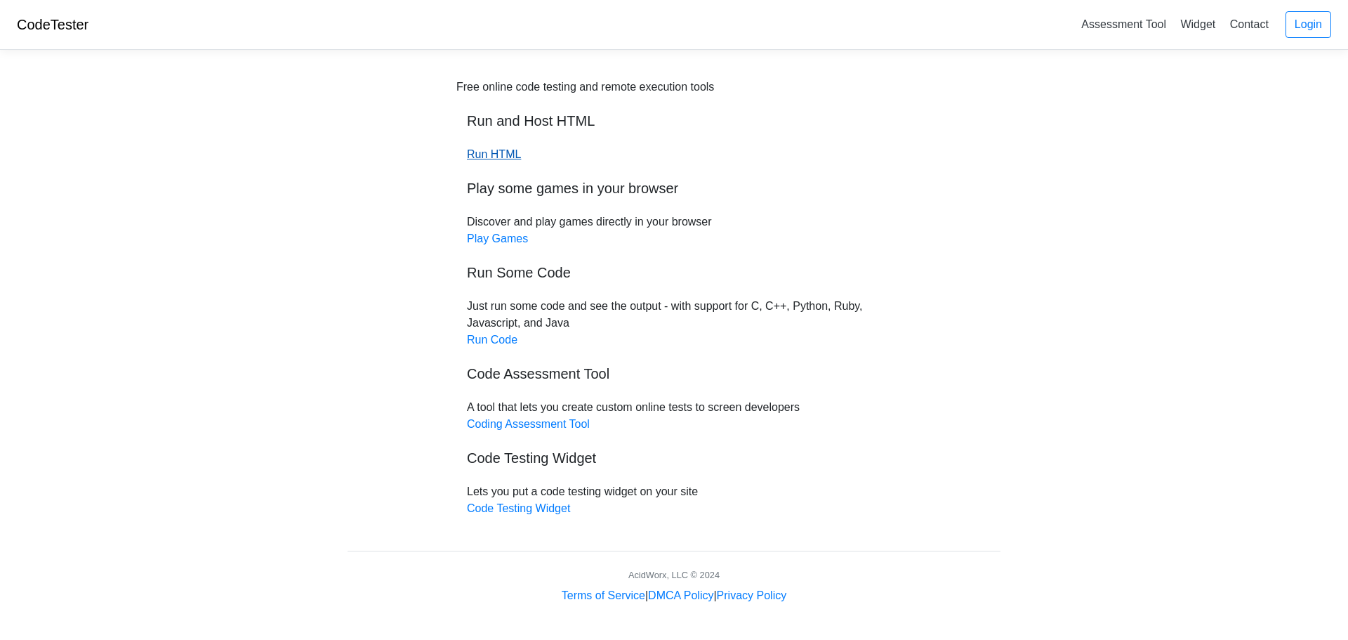
click at [496, 155] on link "Run HTML" at bounding box center [494, 154] width 54 height 12
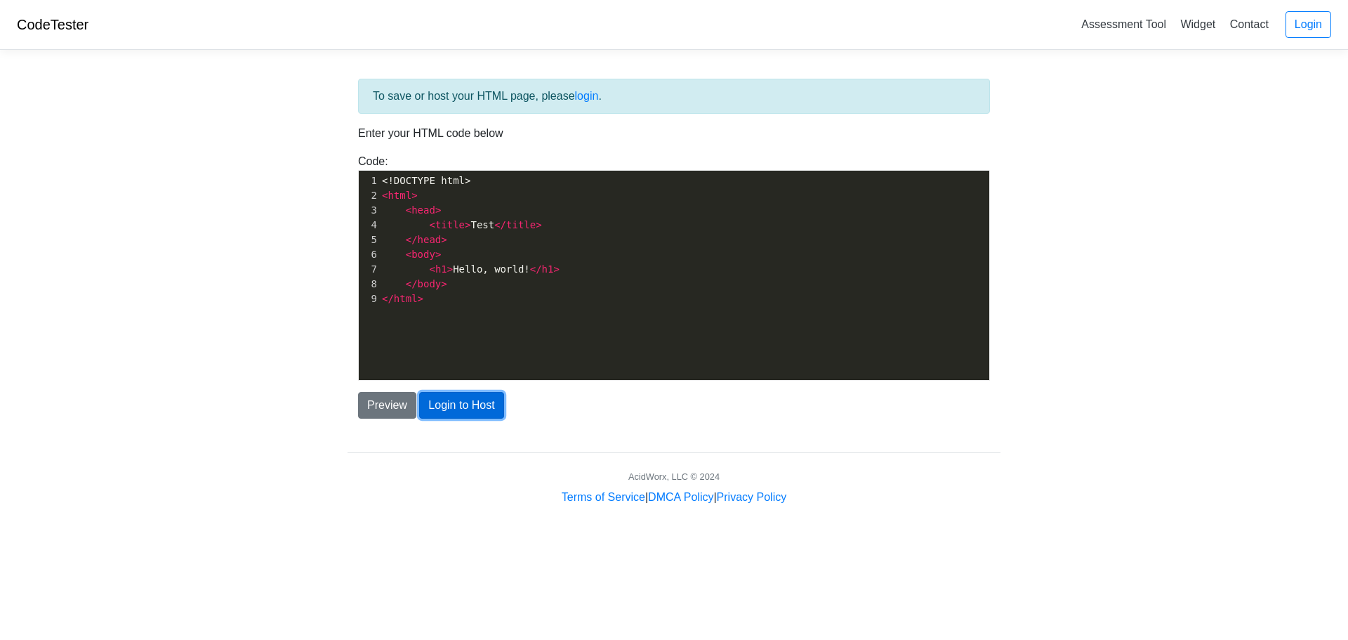
click at [430, 400] on button "Login to Host" at bounding box center [461, 405] width 84 height 27
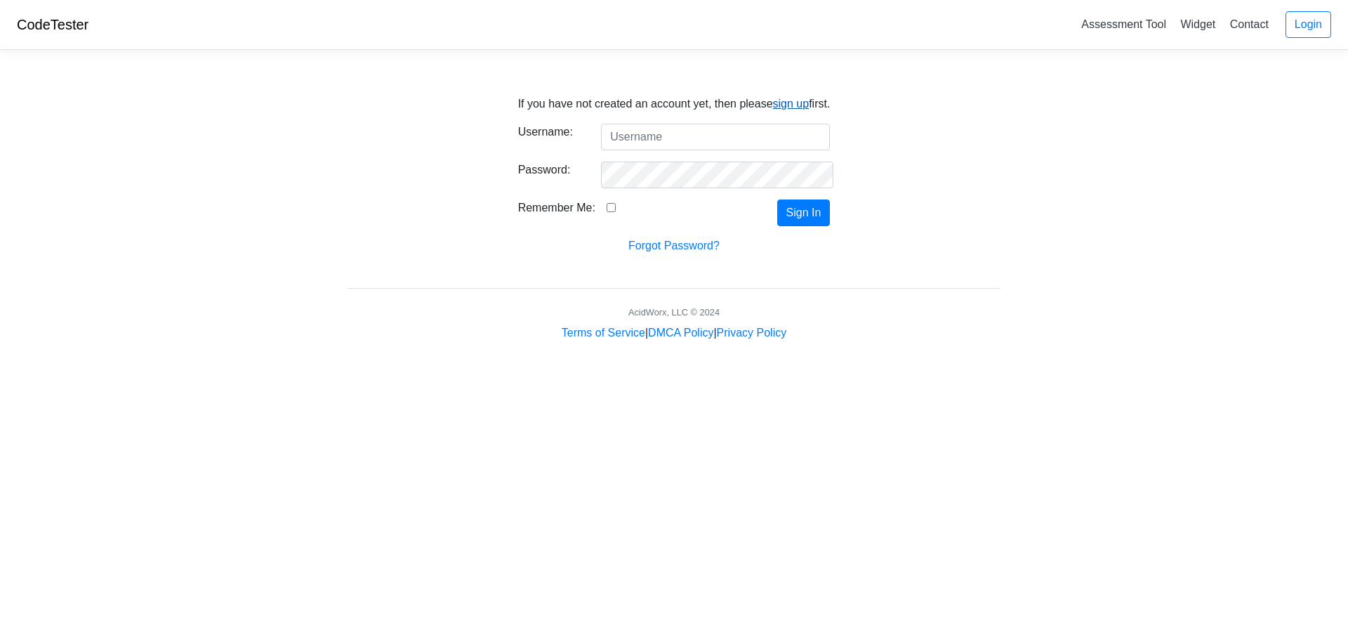
click at [774, 107] on link "sign up" at bounding box center [791, 104] width 37 height 12
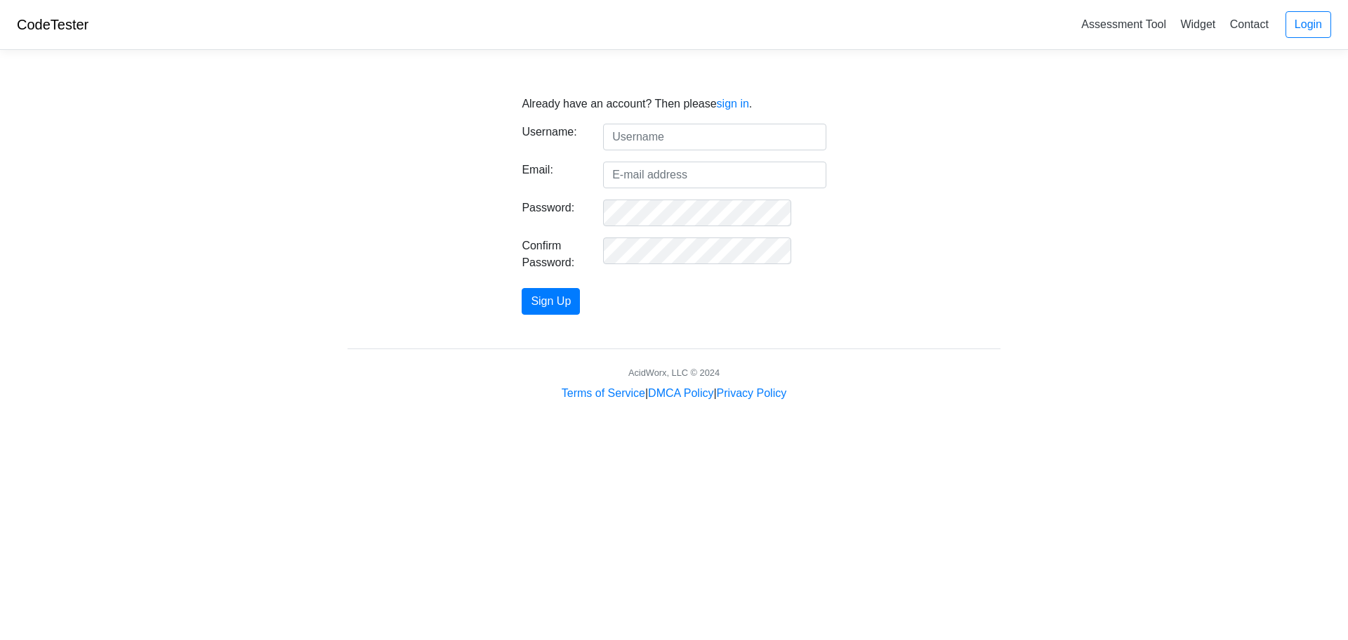
click at [689, 152] on form "Username: Email: Password: Confirm Password: Sign Up" at bounding box center [674, 219] width 304 height 191
click at [680, 133] on input "text" at bounding box center [714, 137] width 223 height 27
drag, startPoint x: 642, startPoint y: 136, endPoint x: 560, endPoint y: 130, distance: 82.4
click at [574, 135] on div "Username: realboogiebee" at bounding box center [673, 137] width 325 height 27
type input "boogiebee"
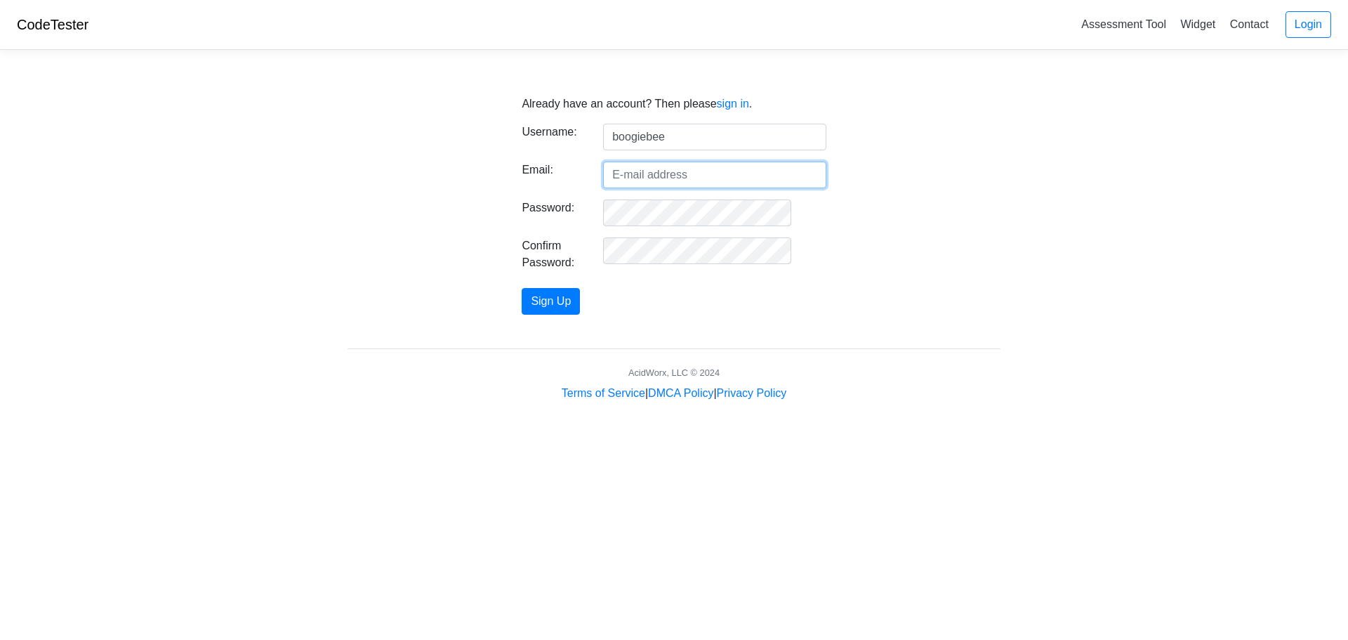
click at [775, 181] on input "Email:" at bounding box center [714, 174] width 223 height 27
type input "kpopfananime@gmail.com"
click at [522, 288] on button "Sign Up" at bounding box center [551, 301] width 58 height 27
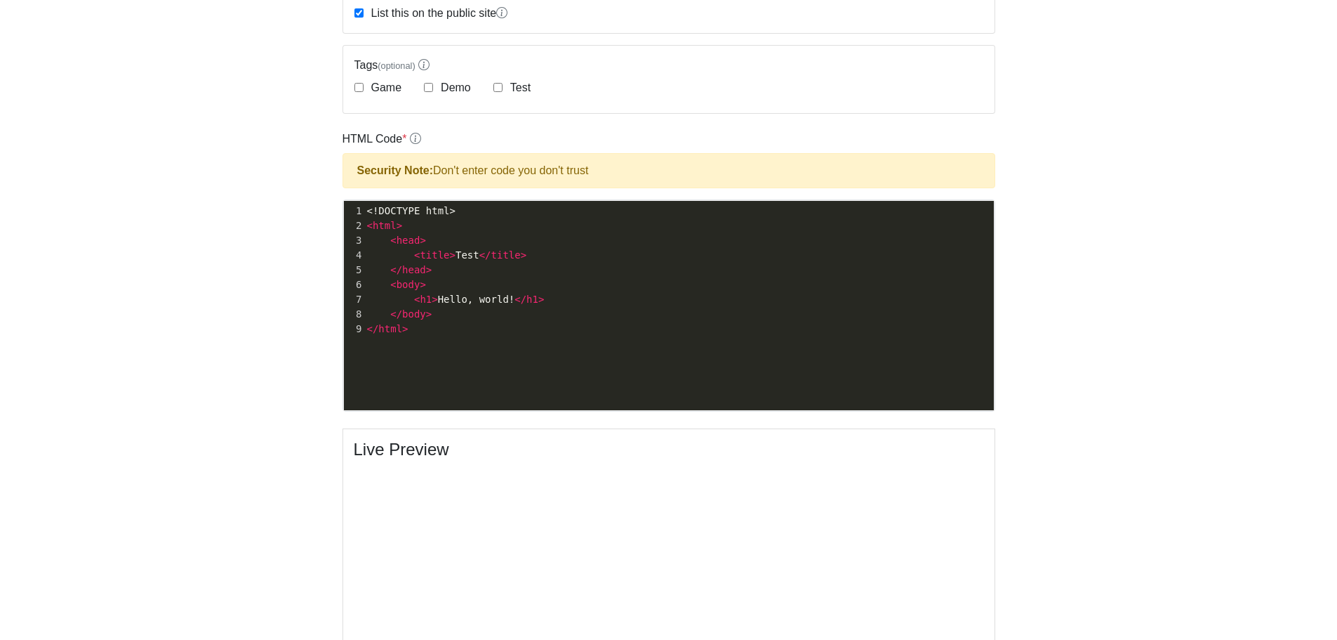
scroll to position [5, 0]
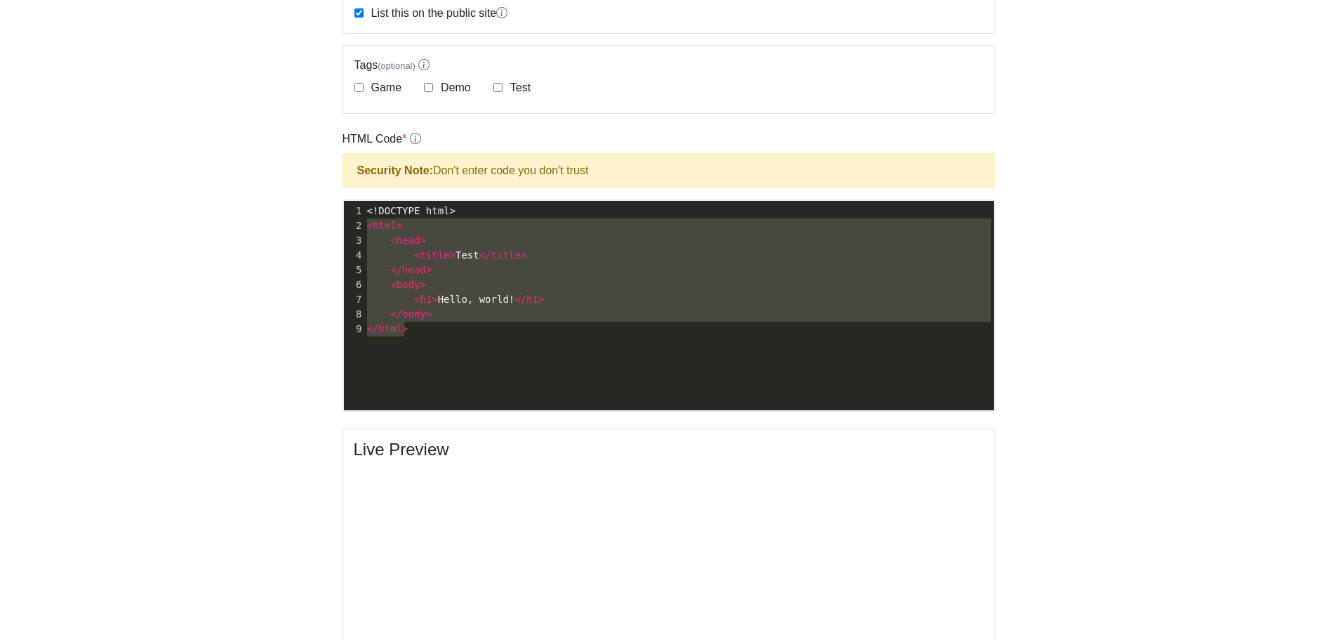
type textarea "<!DOCTYPE html> <html> <head> <title>Test</title> </head> <body> <h1>Hello, wor…"
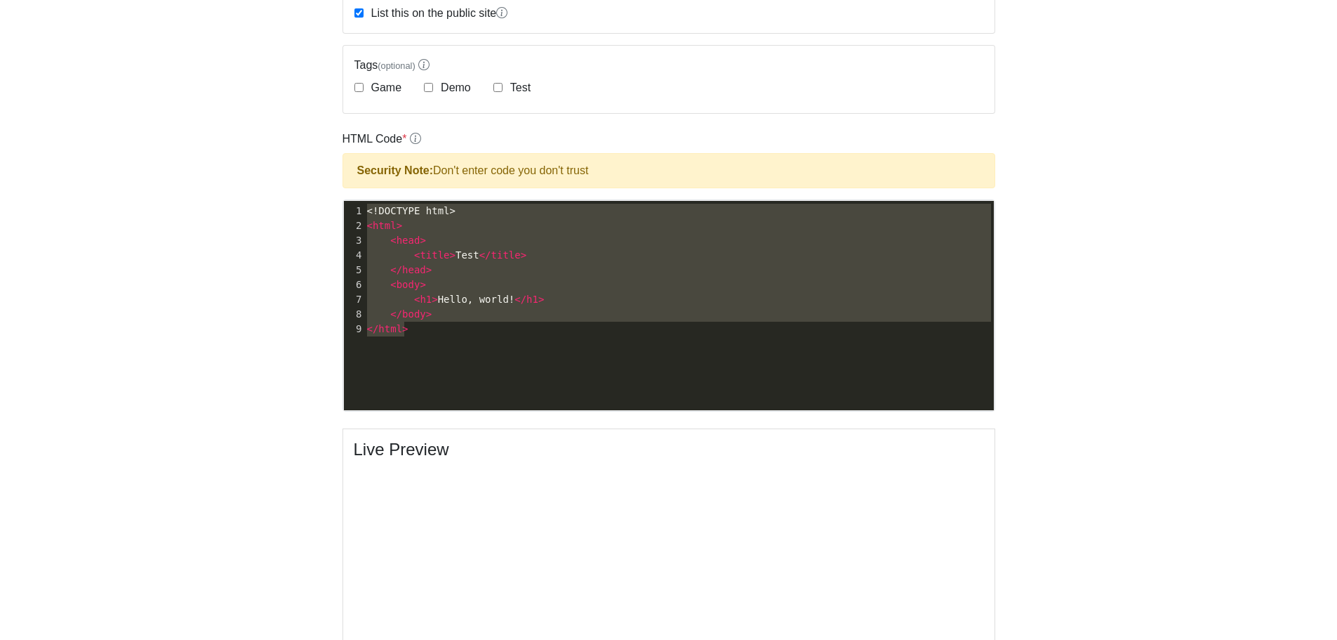
drag, startPoint x: 419, startPoint y: 333, endPoint x: 374, endPoint y: 195, distance: 145.4
click at [374, 195] on div "HTML Code * Security Note: Don't enter code you don't trust <!DOCTYPE html> <ht…" at bounding box center [669, 271] width 653 height 281
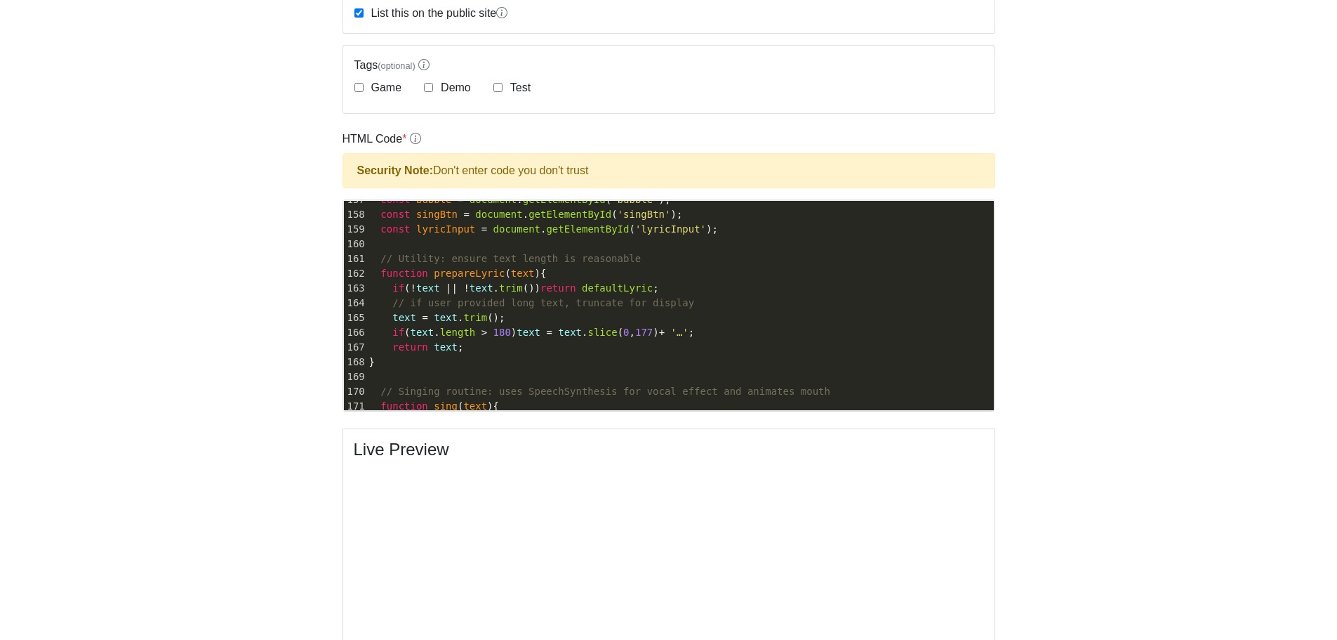
scroll to position [2124, 0]
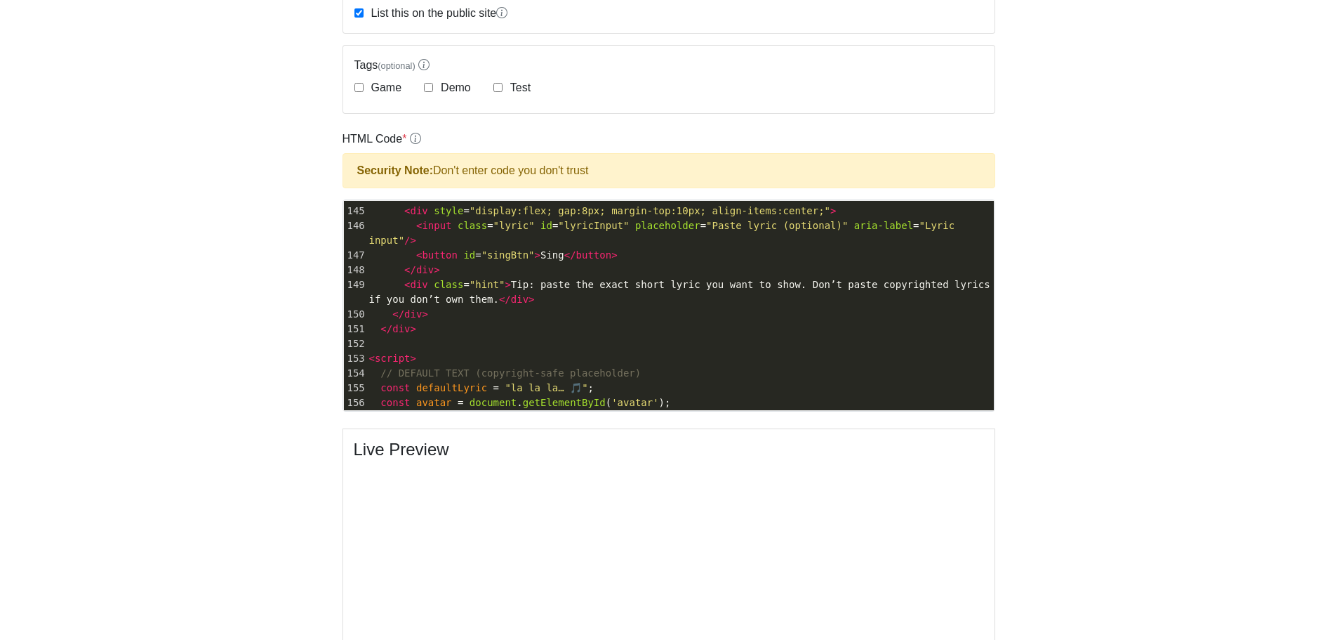
click at [371, 87] on label "Game" at bounding box center [386, 87] width 34 height 17
click at [364, 87] on input "Game" at bounding box center [359, 87] width 9 height 9
checkbox input "true"
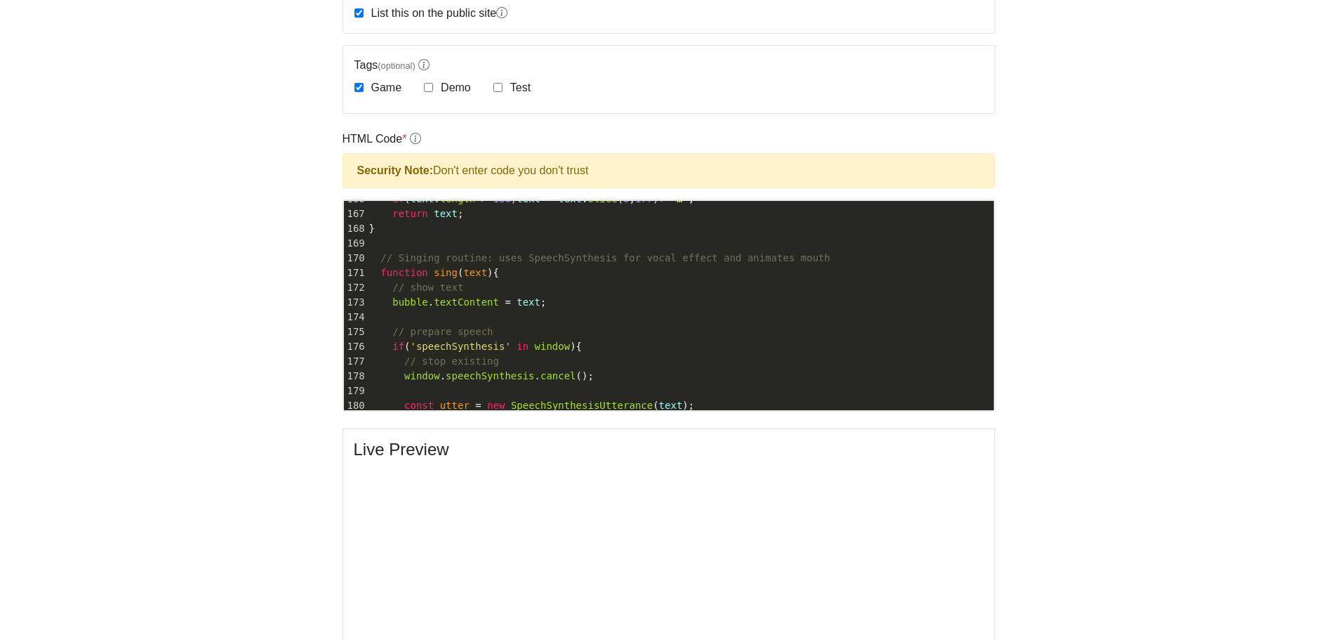
scroll to position [2825, 0]
